Goal: Task Accomplishment & Management: Complete application form

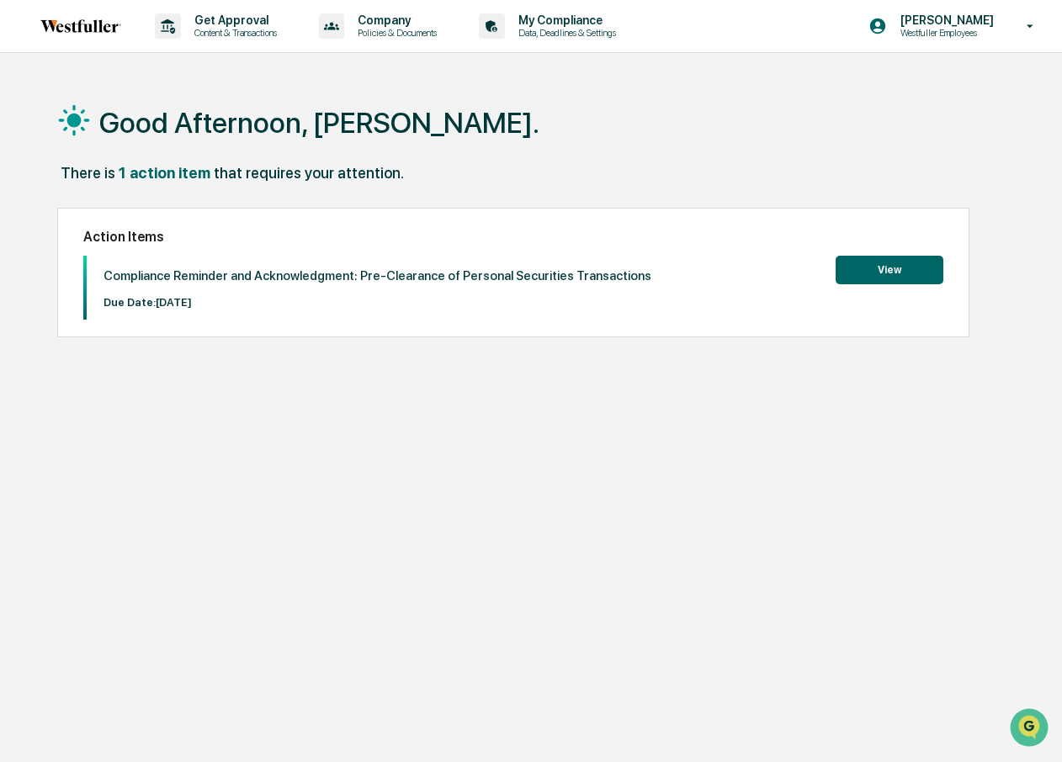
click at [858, 266] on button "View" at bounding box center [890, 270] width 108 height 29
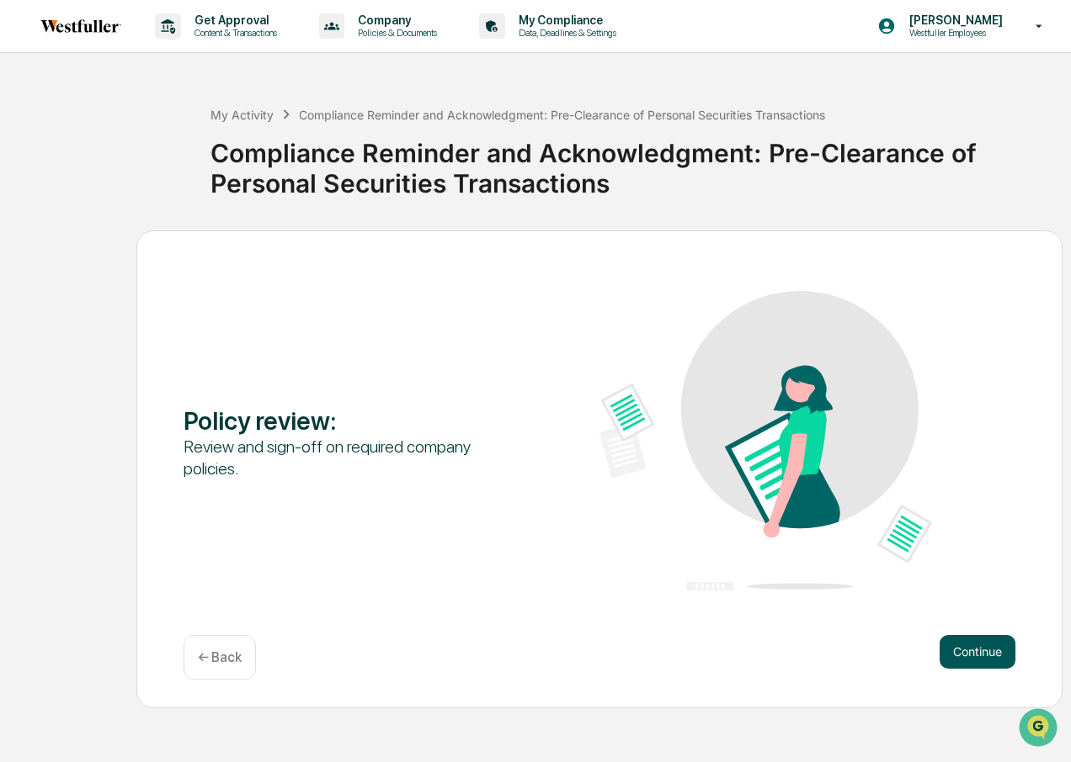
click at [964, 657] on button "Continue" at bounding box center [977, 652] width 76 height 34
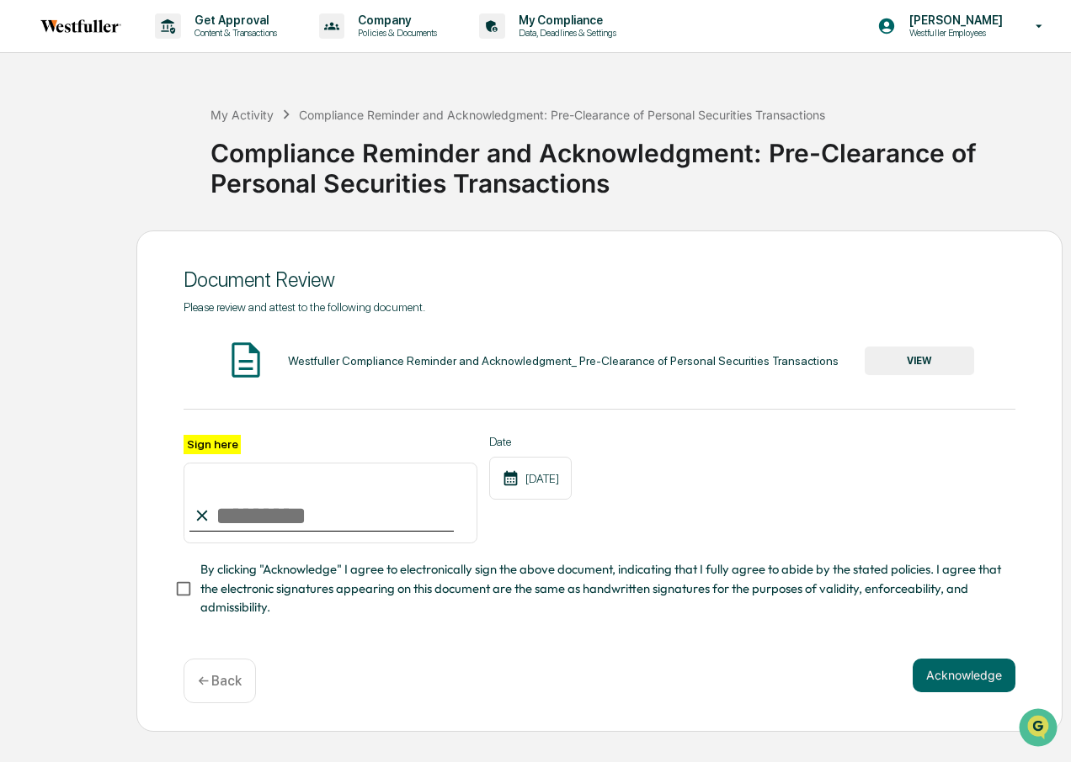
click at [928, 353] on button "VIEW" at bounding box center [918, 361] width 109 height 29
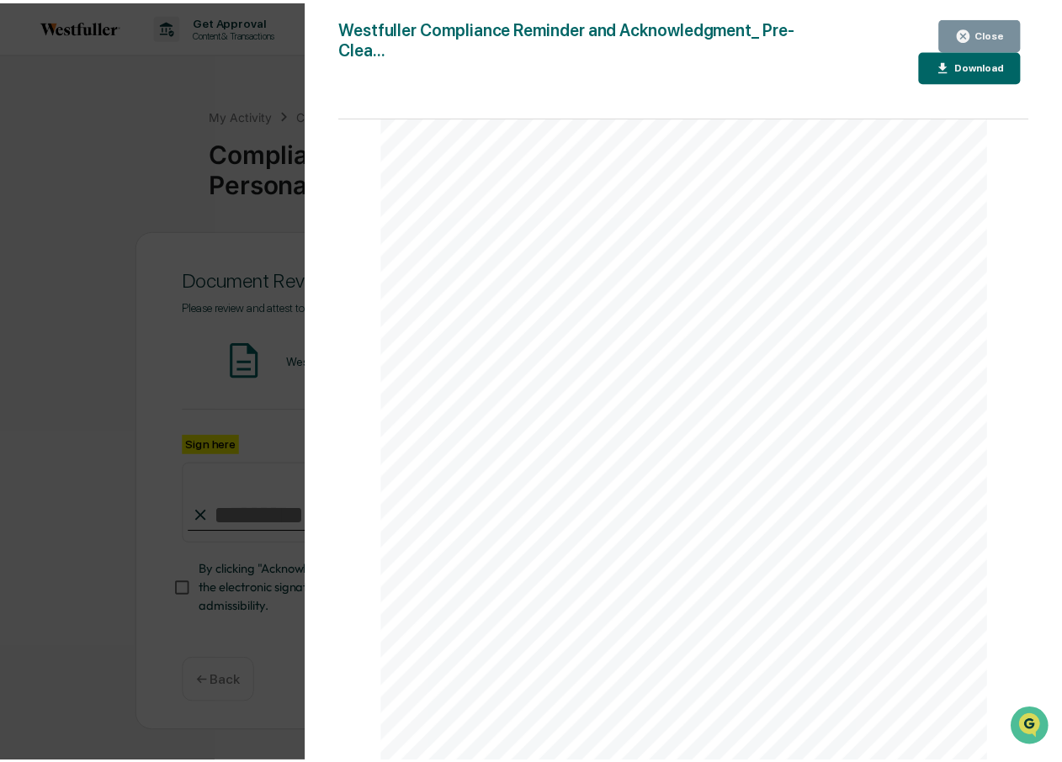
scroll to position [184, 0]
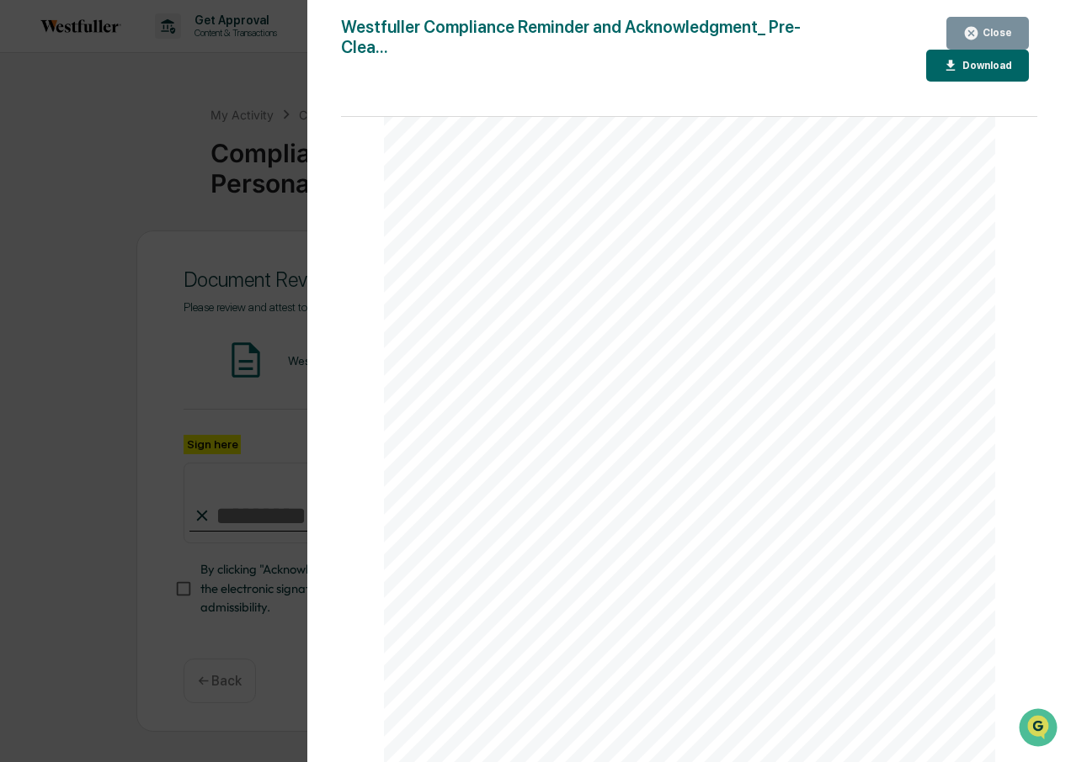
click at [970, 66] on div "Download" at bounding box center [985, 66] width 53 height 12
click at [975, 30] on icon "button" at bounding box center [970, 33] width 13 height 13
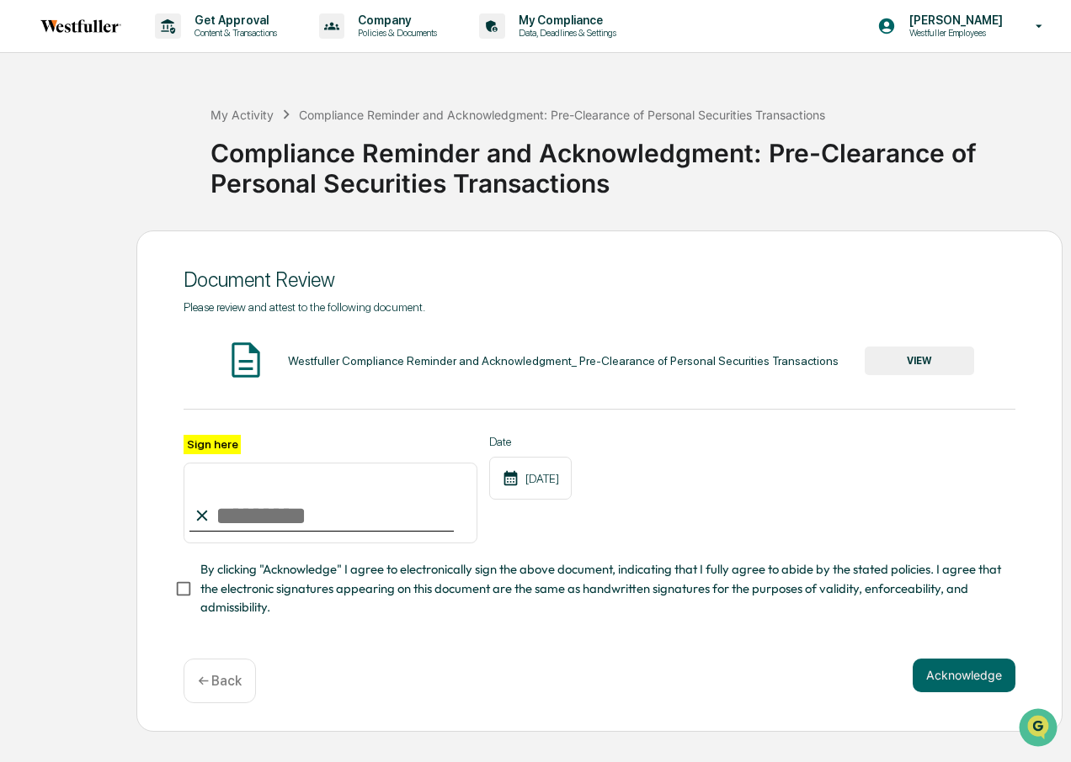
click at [229, 514] on input "Sign here" at bounding box center [330, 503] width 294 height 81
type input "**********"
click at [970, 675] on button "Acknowledge" at bounding box center [963, 676] width 103 height 34
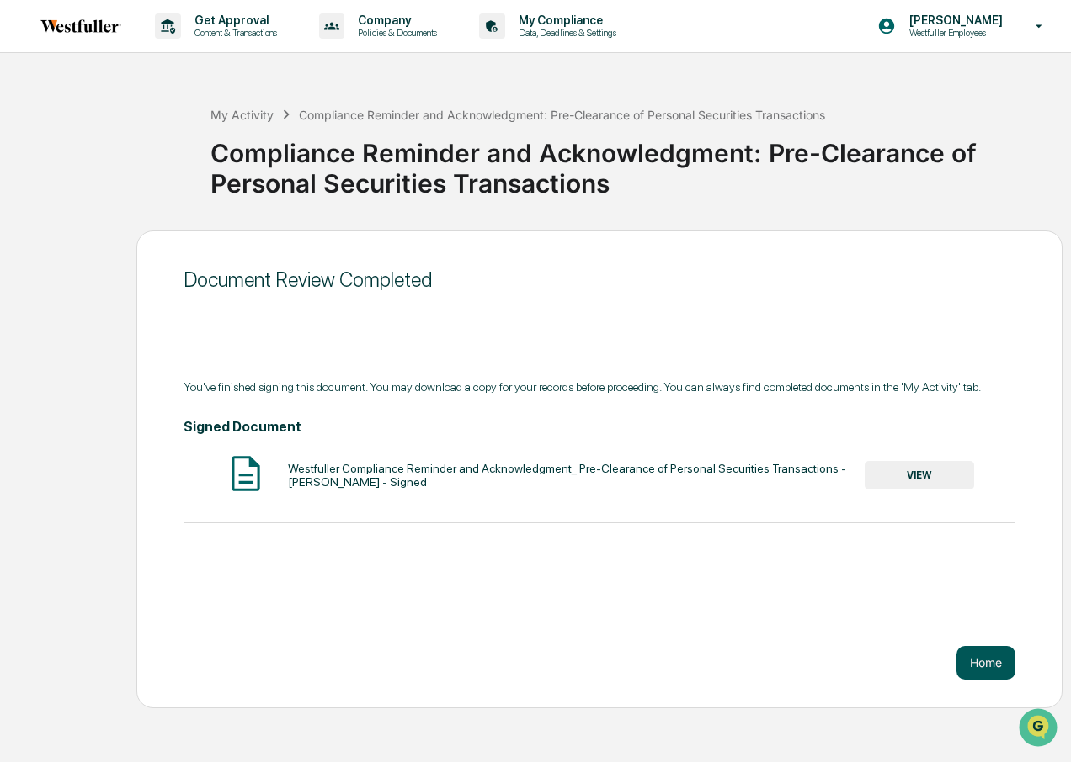
click at [975, 657] on button "Home" at bounding box center [985, 663] width 59 height 34
